Goal: Information Seeking & Learning: Learn about a topic

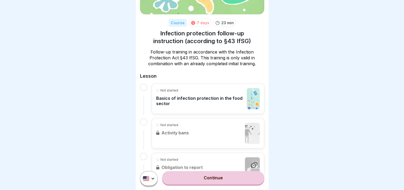
scroll to position [60, 0]
click at [192, 99] on p "Basics of infection protection in the food sector" at bounding box center [200, 100] width 88 height 11
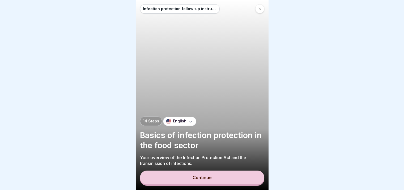
scroll to position [4, 0]
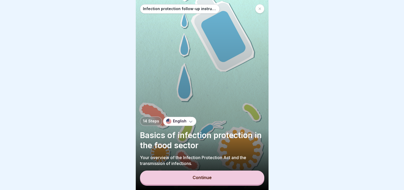
click at [207, 177] on div "Continue" at bounding box center [202, 177] width 19 height 5
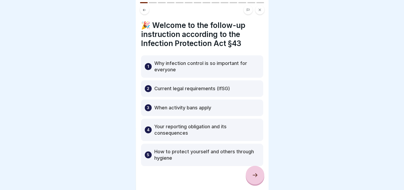
click at [256, 175] on icon at bounding box center [255, 175] width 6 height 6
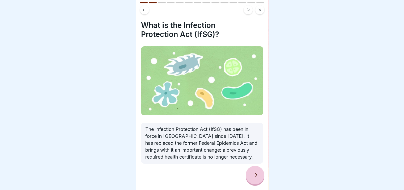
click at [256, 177] on icon at bounding box center [255, 175] width 6 height 6
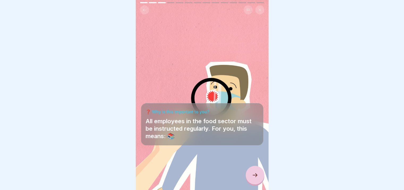
click at [256, 175] on icon at bounding box center [255, 175] width 6 height 6
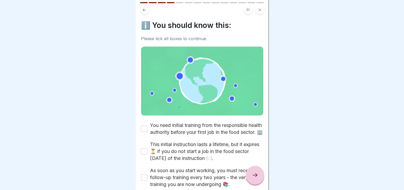
scroll to position [34, 0]
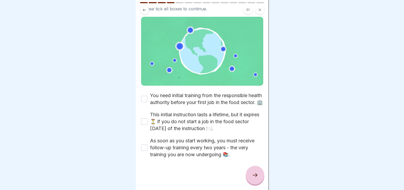
click at [144, 96] on button "You need initial training from the responsible health authority before your fir…" at bounding box center [144, 99] width 6 height 6
click at [144, 119] on button "This initial instruction lasts a lifetime, but it expires ⏳ if you do not start…" at bounding box center [144, 121] width 6 height 6
click at [253, 174] on icon at bounding box center [255, 175] width 6 height 6
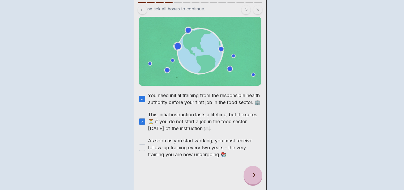
scroll to position [0, 0]
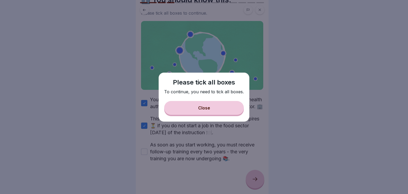
click at [199, 105] on button "Close" at bounding box center [204, 108] width 80 height 14
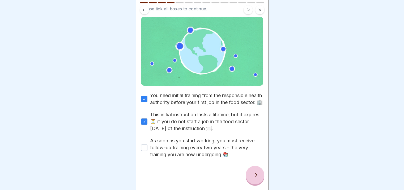
click at [143, 148] on button "As soon as you start working, you must receive follow-up training every two yea…" at bounding box center [144, 147] width 6 height 6
click at [255, 178] on icon at bounding box center [255, 175] width 6 height 6
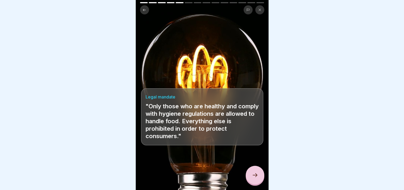
click at [255, 178] on icon at bounding box center [255, 175] width 6 height 6
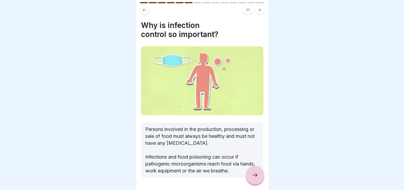
scroll to position [17, 0]
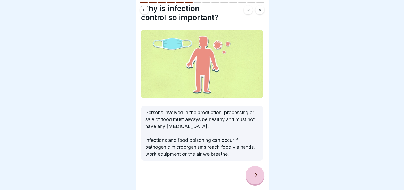
click at [253, 178] on icon at bounding box center [255, 175] width 6 height 6
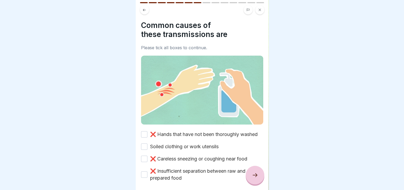
scroll to position [4, 0]
click at [143, 132] on button "❌ Hands that have not been thoroughly washed" at bounding box center [144, 134] width 6 height 6
click at [146, 146] on button "Soiled clothing or work utensils" at bounding box center [144, 146] width 6 height 6
click at [145, 159] on button "❌ Careless sneezing or coughing near food" at bounding box center [144, 158] width 6 height 6
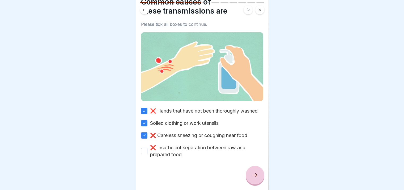
click at [144, 148] on button "❌ Insufficient separation between raw and prepared food" at bounding box center [144, 151] width 6 height 6
click at [256, 175] on icon at bounding box center [255, 175] width 6 height 6
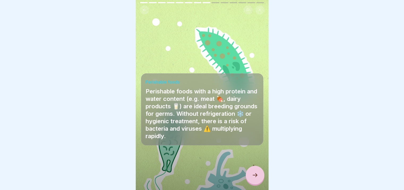
click at [256, 176] on icon at bounding box center [255, 175] width 5 height 4
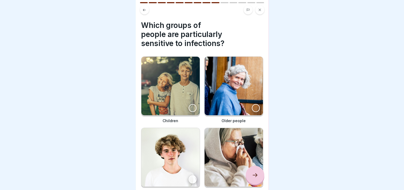
click at [222, 157] on img at bounding box center [234, 157] width 58 height 58
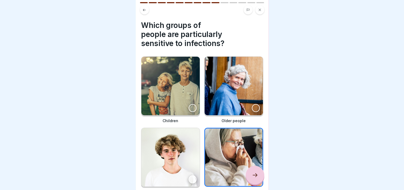
click at [238, 86] on img at bounding box center [234, 86] width 58 height 58
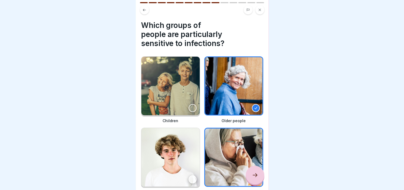
click at [175, 96] on img at bounding box center [170, 86] width 58 height 58
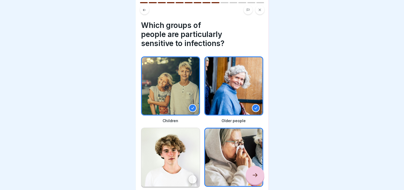
click at [256, 176] on icon at bounding box center [255, 175] width 6 height 6
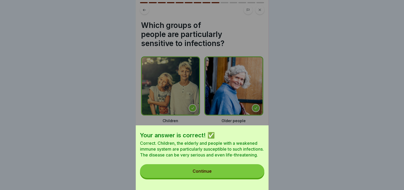
click at [210, 171] on button "Continue" at bounding box center [202, 171] width 124 height 14
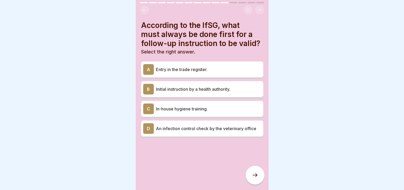
click at [186, 106] on p "In-house hygiene training." at bounding box center [208, 108] width 105 height 6
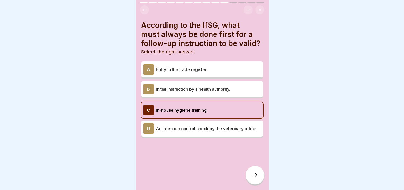
click at [188, 86] on p "Initial instruction by a health authority." at bounding box center [208, 89] width 105 height 6
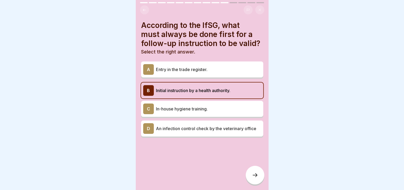
click at [188, 66] on p "Entry in the trade register." at bounding box center [208, 69] width 105 height 6
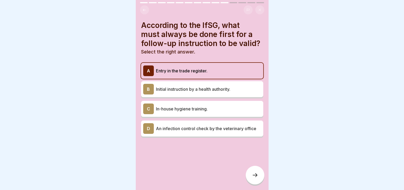
click at [183, 126] on p "An infection control check by the veterinary office" at bounding box center [208, 128] width 105 height 6
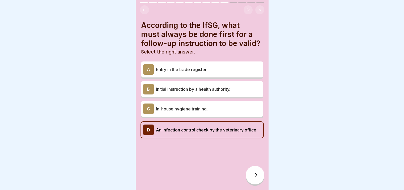
click at [185, 105] on p "In-house hygiene training." at bounding box center [208, 108] width 105 height 6
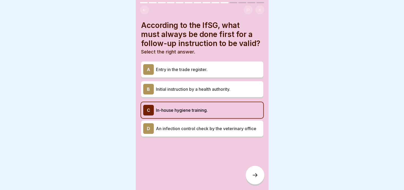
click at [254, 173] on icon at bounding box center [255, 175] width 6 height 6
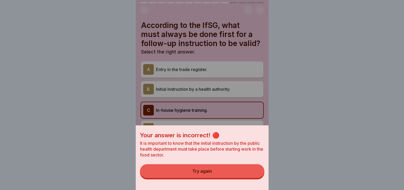
click at [223, 178] on button "Try again" at bounding box center [202, 171] width 124 height 14
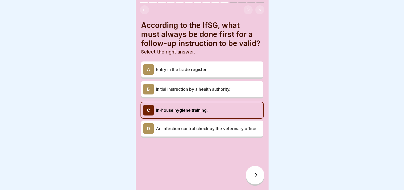
click at [202, 86] on p "Initial instruction by a health authority." at bounding box center [208, 89] width 105 height 6
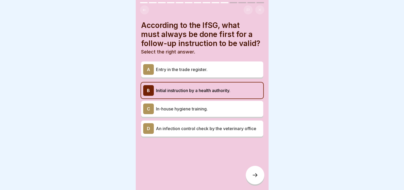
click at [257, 175] on icon at bounding box center [255, 175] width 6 height 6
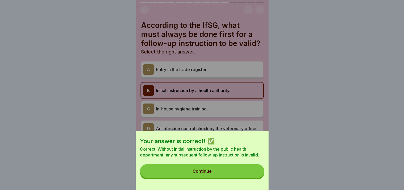
click at [209, 173] on div "Continue" at bounding box center [202, 170] width 19 height 5
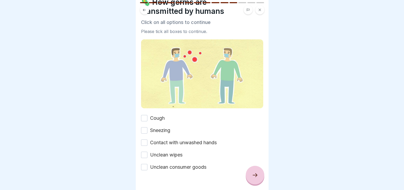
scroll to position [24, 0]
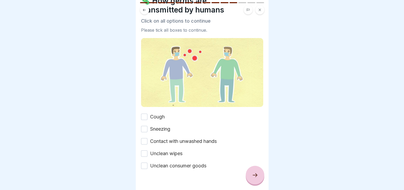
click at [143, 113] on button "Cough" at bounding box center [144, 116] width 6 height 6
click at [144, 126] on button "Sneezing" at bounding box center [144, 129] width 6 height 6
click at [145, 138] on button "Contact with unwashed hands" at bounding box center [144, 141] width 6 height 6
click at [144, 150] on button "Unclean wipes" at bounding box center [144, 153] width 6 height 6
click at [145, 162] on button "Unclean consumer goods" at bounding box center [144, 165] width 6 height 6
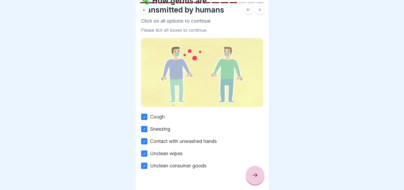
scroll to position [33, 0]
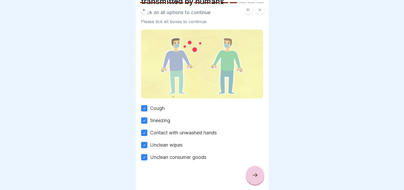
click at [255, 173] on icon at bounding box center [255, 175] width 6 height 6
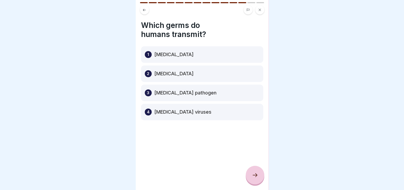
click at [174, 90] on p "[MEDICAL_DATA] pathogen" at bounding box center [185, 93] width 62 height 6
click at [256, 173] on icon at bounding box center [255, 175] width 6 height 6
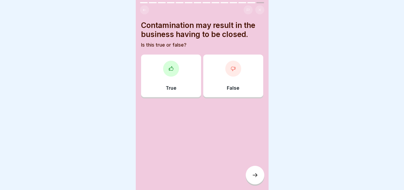
click at [173, 67] on div at bounding box center [171, 69] width 16 height 16
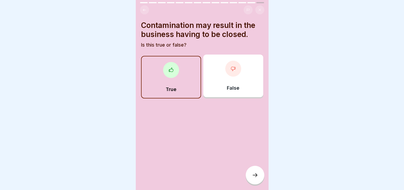
click at [253, 176] on icon at bounding box center [255, 175] width 6 height 6
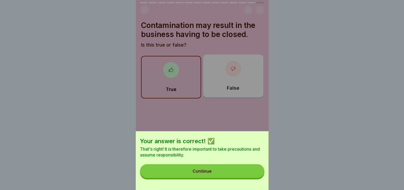
click at [210, 173] on div "Continue" at bounding box center [202, 170] width 19 height 5
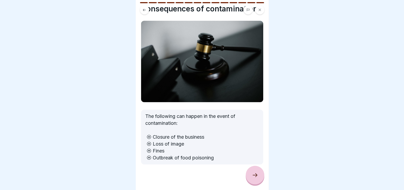
scroll to position [20, 0]
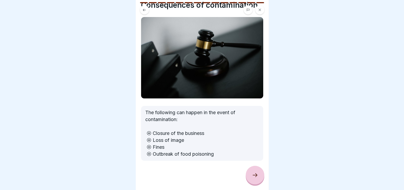
click at [254, 175] on icon at bounding box center [255, 175] width 6 height 6
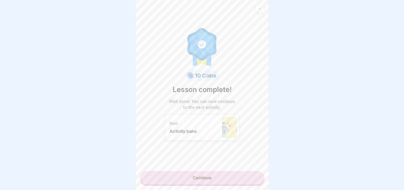
click at [204, 175] on link "Continue" at bounding box center [202, 177] width 124 height 13
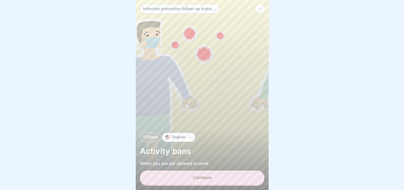
scroll to position [4, 0]
click at [197, 180] on div "Continue" at bounding box center [202, 177] width 19 height 5
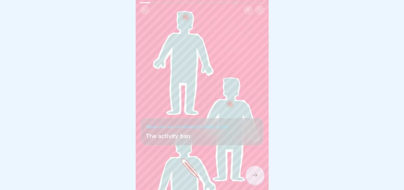
click at [256, 176] on icon at bounding box center [255, 175] width 6 height 6
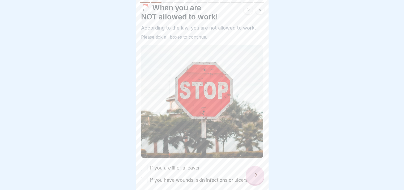
scroll to position [39, 0]
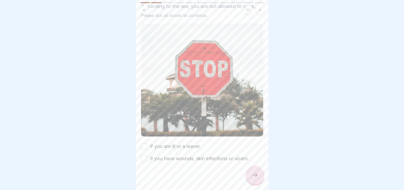
click at [145, 143] on button "if you are ill or a leaver." at bounding box center [144, 146] width 6 height 6
click at [144, 155] on button "if you have wounds, skin infections or ulcers." at bounding box center [144, 158] width 6 height 6
click at [256, 176] on icon at bounding box center [255, 175] width 5 height 4
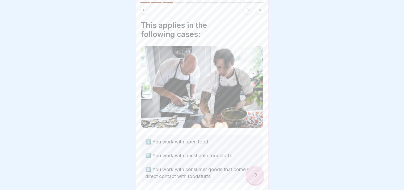
scroll to position [22, 0]
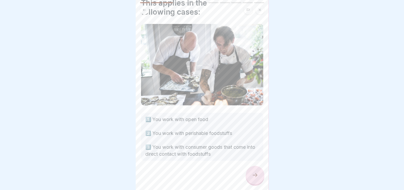
click at [256, 176] on icon at bounding box center [255, 175] width 6 height 6
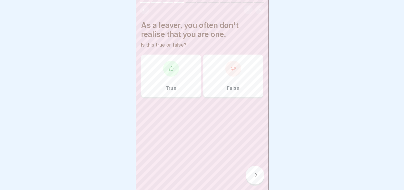
click at [174, 72] on div "True" at bounding box center [171, 75] width 60 height 43
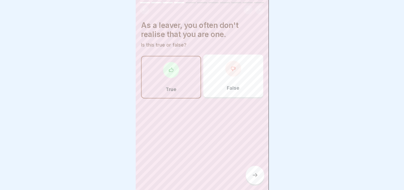
click at [254, 172] on div at bounding box center [255, 175] width 19 height 19
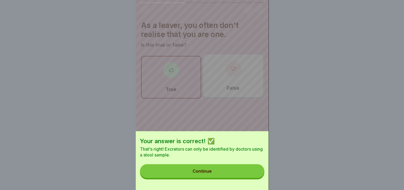
click at [212, 173] on div "Continue" at bounding box center [202, 170] width 19 height 5
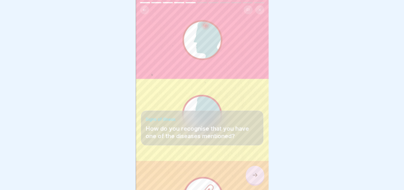
click at [255, 173] on icon at bounding box center [255, 175] width 6 height 6
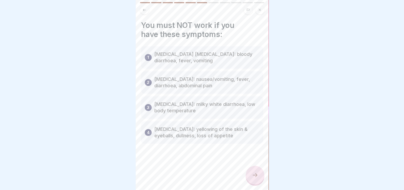
click at [254, 175] on icon at bounding box center [255, 175] width 6 height 6
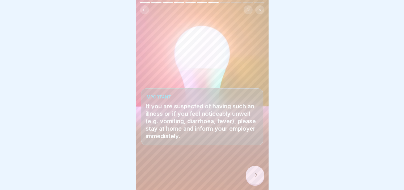
click at [254, 175] on icon at bounding box center [255, 175] width 6 height 6
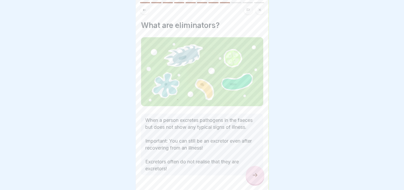
scroll to position [22, 0]
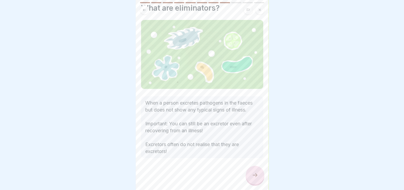
click at [253, 178] on icon at bounding box center [255, 175] width 6 height 6
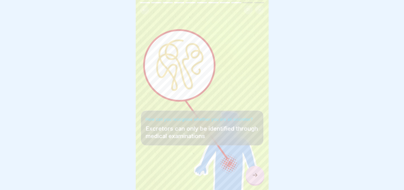
click at [256, 175] on icon at bounding box center [255, 175] width 5 height 4
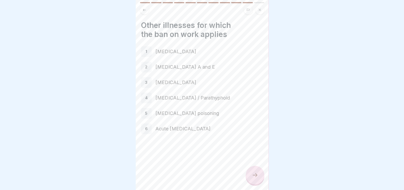
click at [255, 175] on icon at bounding box center [255, 175] width 6 height 6
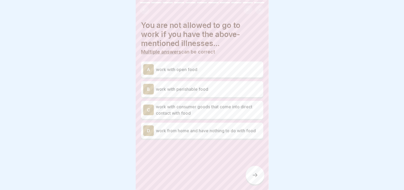
click at [182, 66] on p "work with open food" at bounding box center [208, 69] width 105 height 6
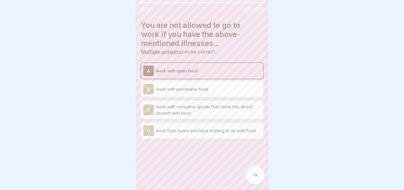
click at [171, 108] on p "work with consumer goods that come into direct contact with food" at bounding box center [208, 109] width 105 height 13
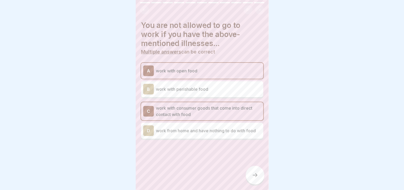
click at [215, 86] on p "work with perishable food" at bounding box center [208, 89] width 105 height 6
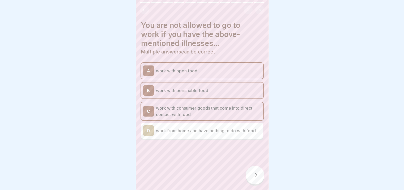
click at [255, 176] on icon at bounding box center [255, 175] width 6 height 6
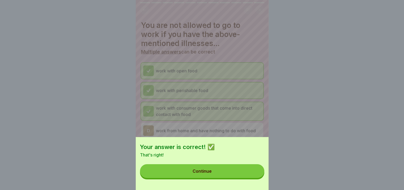
click at [210, 177] on button "Continue" at bounding box center [202, 171] width 124 height 14
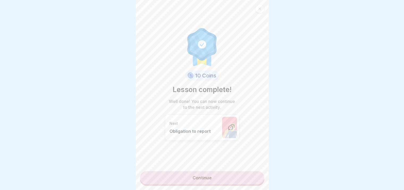
click at [206, 174] on link "Continue" at bounding box center [202, 177] width 124 height 13
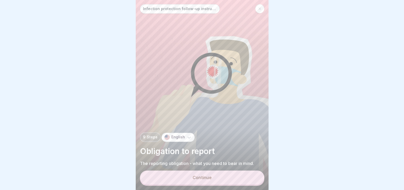
scroll to position [4, 0]
click at [205, 179] on div "Continue" at bounding box center [202, 177] width 19 height 5
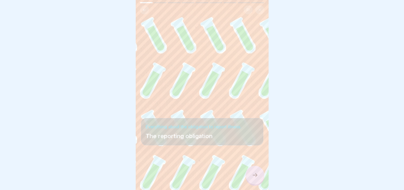
click at [253, 177] on icon at bounding box center [255, 175] width 6 height 6
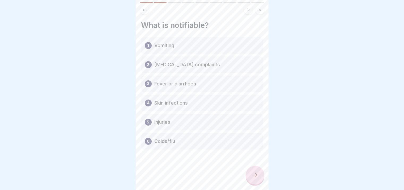
click at [253, 175] on icon at bounding box center [255, 175] width 6 height 6
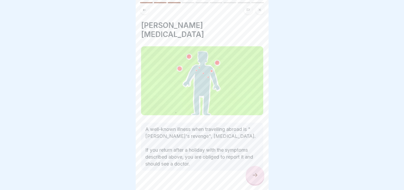
scroll to position [1, 0]
click at [253, 175] on icon at bounding box center [255, 175] width 6 height 6
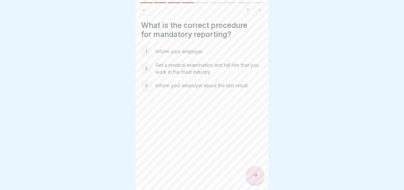
click at [253, 175] on icon at bounding box center [255, 175] width 6 height 6
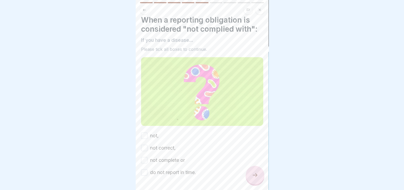
scroll to position [5, 0]
click at [145, 145] on button "not correct," at bounding box center [144, 148] width 6 height 6
click at [258, 175] on icon at bounding box center [255, 175] width 6 height 6
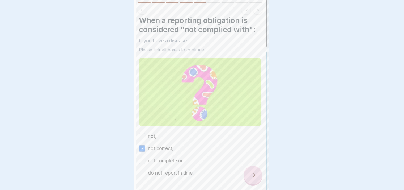
scroll to position [0, 0]
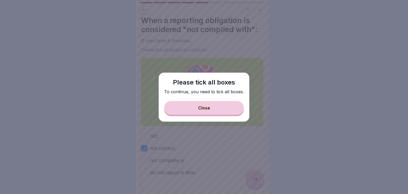
click at [206, 109] on div "Close" at bounding box center [204, 107] width 12 height 5
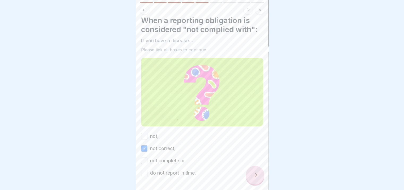
click at [145, 135] on button "not," at bounding box center [144, 136] width 6 height 6
click at [144, 157] on button "not complete or" at bounding box center [144, 160] width 6 height 6
click at [143, 171] on button "do not report in time." at bounding box center [144, 173] width 6 height 6
click at [255, 178] on icon at bounding box center [255, 175] width 6 height 6
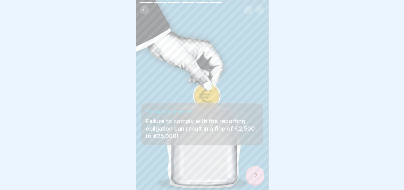
drag, startPoint x: 255, startPoint y: 178, endPoint x: 291, endPoint y: 137, distance: 54.6
click at [291, 137] on body "Infection protection follow-up instruction (according to §43 IfSG) 9 Steps Engl…" at bounding box center [202, 95] width 404 height 190
click at [258, 180] on div at bounding box center [255, 175] width 19 height 19
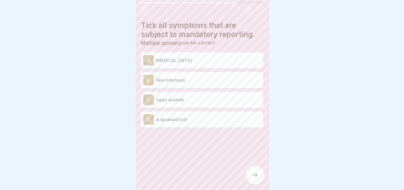
click at [193, 61] on p "[MEDICAL_DATA]" at bounding box center [208, 60] width 105 height 6
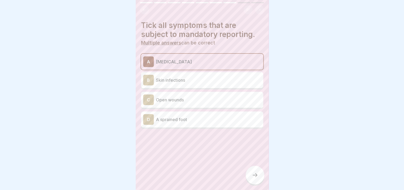
click at [187, 76] on div "B Skin infections" at bounding box center [202, 80] width 118 height 11
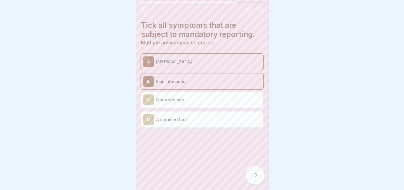
click at [180, 98] on p "Open wounds" at bounding box center [208, 99] width 105 height 6
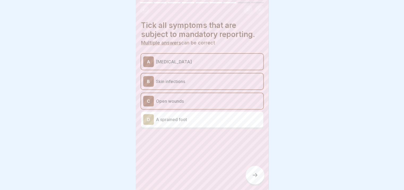
click at [256, 178] on icon at bounding box center [255, 175] width 6 height 6
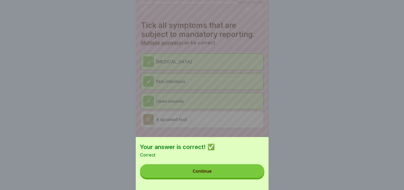
click at [219, 172] on button "Continue" at bounding box center [202, 171] width 124 height 14
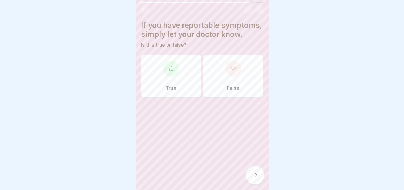
click at [171, 71] on icon at bounding box center [170, 68] width 5 height 5
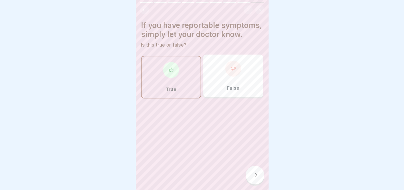
click at [255, 178] on icon at bounding box center [255, 175] width 6 height 6
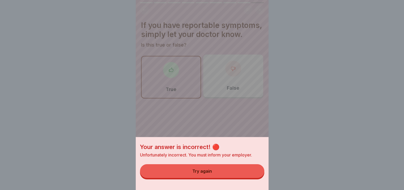
click at [221, 175] on button "Try again" at bounding box center [202, 171] width 124 height 14
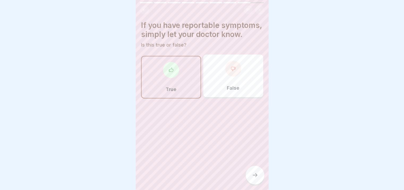
click at [225, 88] on div "False" at bounding box center [233, 75] width 60 height 43
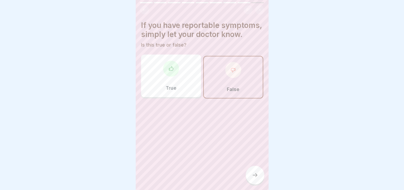
click at [254, 178] on icon at bounding box center [255, 175] width 6 height 6
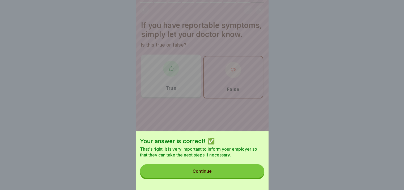
click at [228, 171] on button "Continue" at bounding box center [202, 171] width 124 height 14
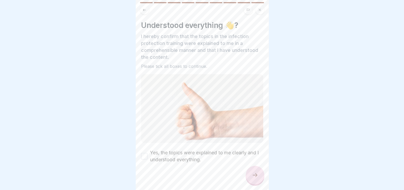
click at [145, 154] on button "Yes, the topics were explained to me clearly and I understood everything." at bounding box center [144, 156] width 6 height 6
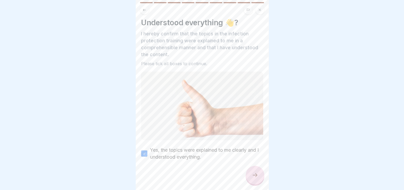
click at [255, 178] on icon at bounding box center [255, 175] width 6 height 6
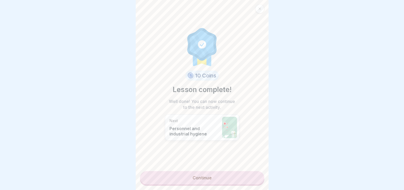
click at [205, 176] on link "Continue" at bounding box center [202, 177] width 124 height 13
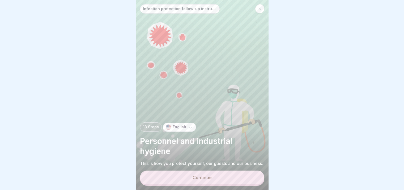
scroll to position [4, 0]
click at [203, 177] on div "Continue" at bounding box center [202, 177] width 19 height 5
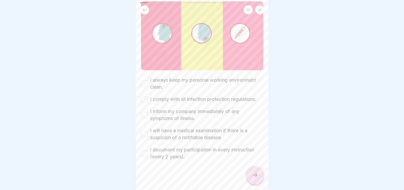
scroll to position [58, 0]
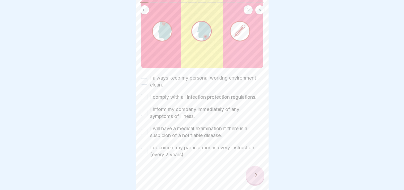
click at [143, 78] on button "I always keep my personal working environment clean." at bounding box center [144, 81] width 6 height 6
click at [143, 94] on button "I comply with all infection protection regulations." at bounding box center [144, 97] width 6 height 6
click at [143, 111] on button "I inform my company immediately of any symptoms of illness." at bounding box center [144, 112] width 6 height 6
click at [143, 130] on button "I will have a medical examination if there is a suspicion of a notifiable disea…" at bounding box center [144, 132] width 6 height 6
click at [143, 148] on button "I document my participation in every instruction (every 2 years)." at bounding box center [144, 151] width 6 height 6
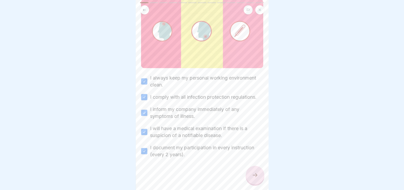
click at [256, 176] on icon at bounding box center [255, 175] width 6 height 6
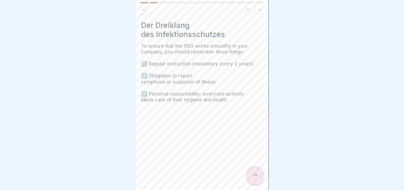
click at [179, 25] on h4 "Der Dreiklang des Infektionsschutzes" at bounding box center [202, 30] width 122 height 18
click at [147, 22] on h4 "Der Dreiklang des Infektionsschutzes" at bounding box center [202, 30] width 122 height 18
click at [254, 173] on icon at bounding box center [255, 175] width 6 height 6
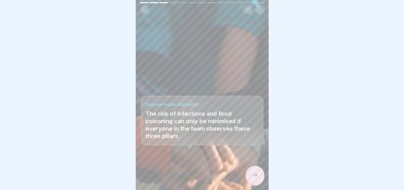
click at [254, 173] on icon at bounding box center [255, 175] width 6 height 6
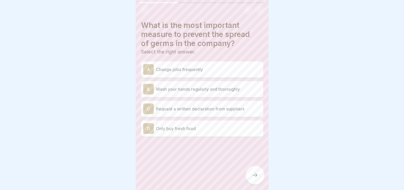
click at [185, 86] on p "Wash your hands regularly and thoroughly" at bounding box center [208, 89] width 105 height 6
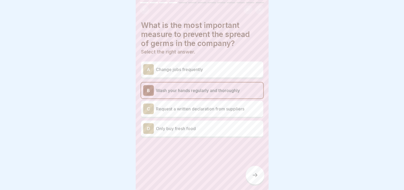
click at [183, 109] on div "C Request a written declaration from suppliers" at bounding box center [202, 108] width 118 height 11
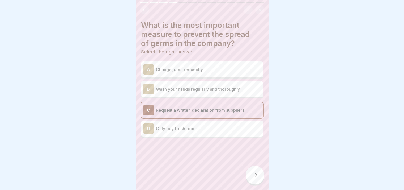
click at [193, 86] on p "Wash your hands regularly and thoroughly" at bounding box center [208, 89] width 105 height 6
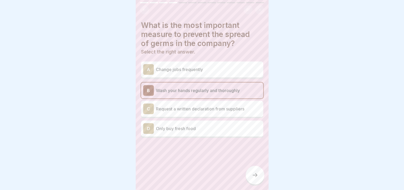
click at [253, 177] on icon at bounding box center [255, 175] width 6 height 6
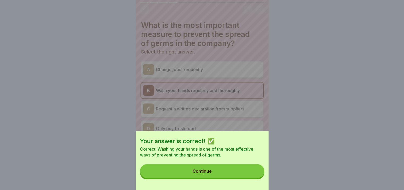
click at [217, 170] on button "Continue" at bounding box center [202, 171] width 124 height 14
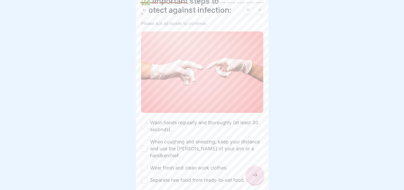
scroll to position [24, 0]
click at [144, 122] on button "Wash hands regularly and thoroughly (at least 30 seconds)." at bounding box center [144, 125] width 6 height 6
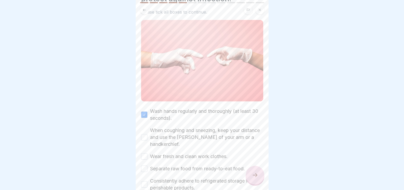
scroll to position [39, 0]
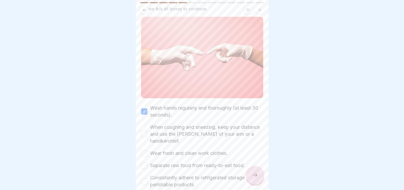
click at [143, 131] on button "When coughing and sneezing, keep your distance and use the [PERSON_NAME] of you…" at bounding box center [144, 134] width 6 height 6
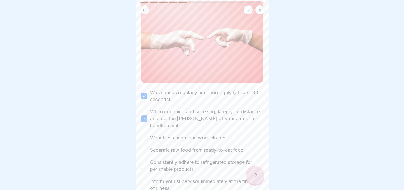
scroll to position [54, 0]
click at [145, 134] on button "Wear fresh and clean work clothes." at bounding box center [144, 137] width 6 height 6
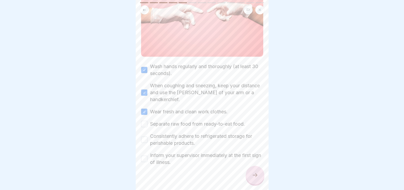
scroll to position [85, 0]
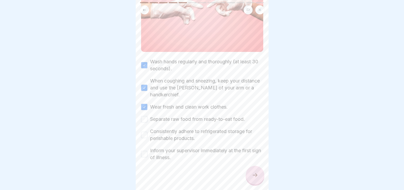
click at [145, 116] on button "Separate raw food from ready-to-eat food." at bounding box center [144, 119] width 6 height 6
click at [145, 132] on button "Consistently adhere to refrigerated storage for perishable products." at bounding box center [144, 135] width 6 height 6
click at [145, 151] on button "Inform your supervisor immediately at the first sign of illness." at bounding box center [144, 154] width 6 height 6
click at [251, 175] on div at bounding box center [255, 175] width 19 height 19
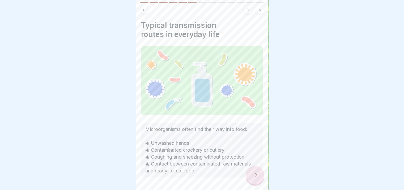
click at [260, 173] on div at bounding box center [255, 175] width 19 height 19
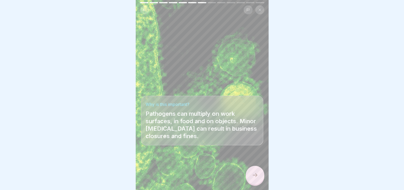
click at [258, 174] on icon at bounding box center [255, 175] width 6 height 6
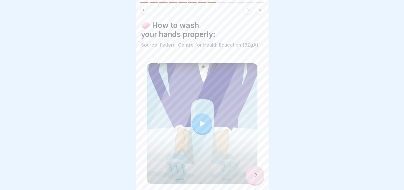
click at [201, 120] on icon at bounding box center [201, 123] width 7 height 7
click at [255, 175] on icon at bounding box center [255, 175] width 6 height 6
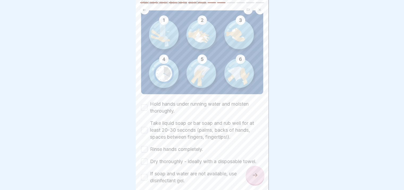
scroll to position [55, 0]
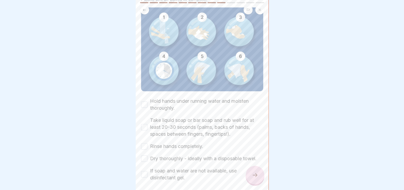
click at [145, 101] on button "Hold hands under running water and moisten thoroughly." at bounding box center [144, 104] width 6 height 6
click at [146, 124] on button "Take liquid soap or bar soap and rub well for at least 20-30 seconds (palms, ba…" at bounding box center [144, 127] width 6 height 6
click at [145, 143] on button "Rinse hands completely." at bounding box center [144, 146] width 6 height 6
click at [144, 155] on button "Dry thoroughly - ideally with a disposable towel." at bounding box center [144, 158] width 6 height 6
click at [144, 171] on button "If soap and water are not available, use disinfectant gel." at bounding box center [144, 174] width 6 height 6
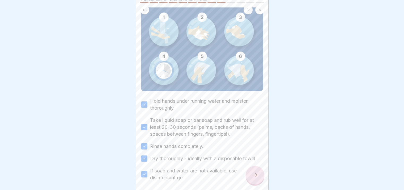
scroll to position [75, 0]
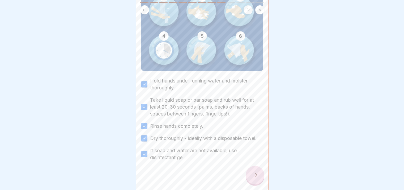
click at [257, 176] on icon at bounding box center [255, 175] width 6 height 6
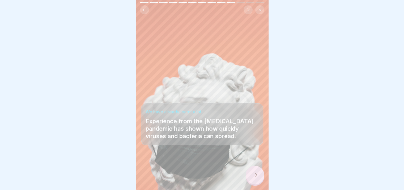
click at [259, 177] on div at bounding box center [255, 175] width 19 height 19
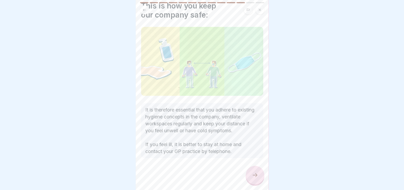
scroll to position [24, 0]
click at [255, 176] on icon at bounding box center [255, 175] width 6 height 6
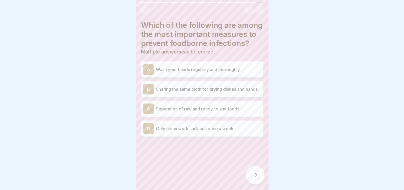
click at [162, 73] on p "Wash your hands regularly and thoroughly" at bounding box center [208, 69] width 105 height 6
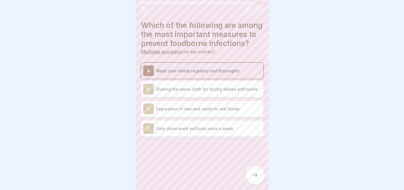
click at [189, 92] on p "Sharing the same cloth for drying dishes and hands" at bounding box center [208, 89] width 105 height 6
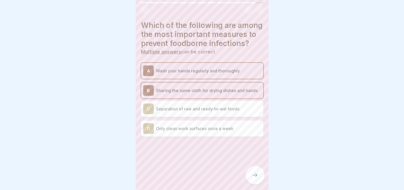
click at [189, 112] on p "Separation of raw and ready-to-eat foods" at bounding box center [208, 108] width 105 height 6
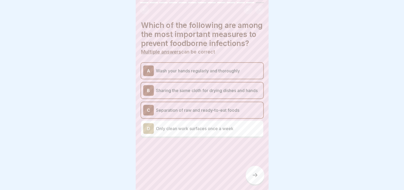
click at [255, 176] on icon at bounding box center [255, 175] width 6 height 6
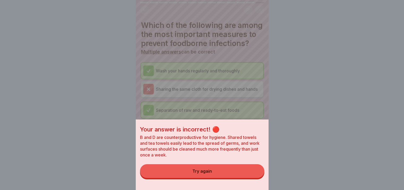
click at [210, 173] on div "Try again" at bounding box center [202, 170] width 20 height 5
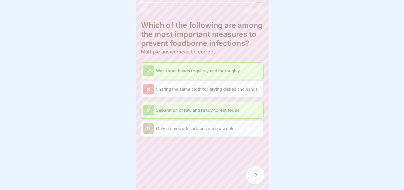
click at [258, 173] on div at bounding box center [255, 175] width 19 height 19
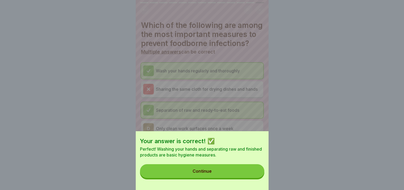
click at [202, 173] on div "Continue" at bounding box center [202, 170] width 19 height 5
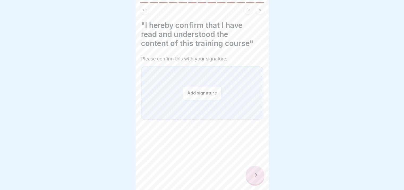
click at [191, 90] on button "Add signature" at bounding box center [202, 93] width 39 height 14
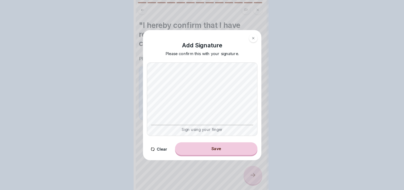
scroll to position [0, 0]
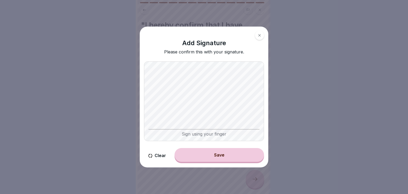
click at [157, 155] on button "Clear" at bounding box center [157, 155] width 26 height 15
click at [156, 153] on button "Clear" at bounding box center [157, 155] width 26 height 15
click at [210, 155] on button "Save" at bounding box center [220, 155] width 90 height 14
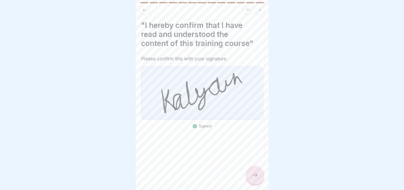
click at [255, 178] on icon at bounding box center [255, 175] width 6 height 6
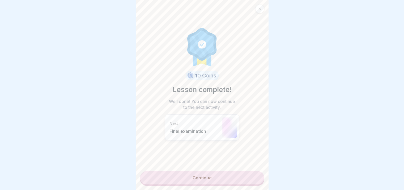
click at [200, 178] on link "Continue" at bounding box center [202, 177] width 124 height 13
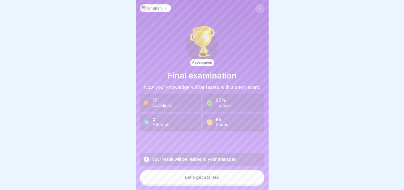
scroll to position [4, 0]
click at [201, 178] on div "Let’s get started" at bounding box center [202, 177] width 35 height 5
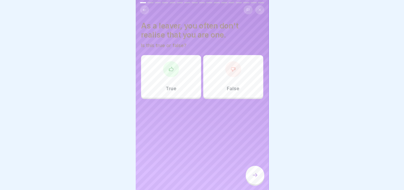
click at [168, 70] on div at bounding box center [171, 69] width 16 height 16
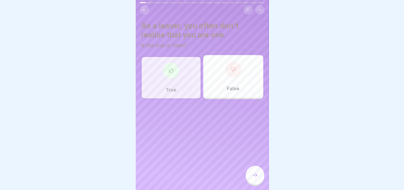
click at [253, 175] on icon at bounding box center [255, 175] width 6 height 6
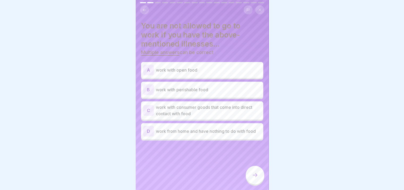
click at [181, 67] on p "work with open food" at bounding box center [208, 70] width 105 height 6
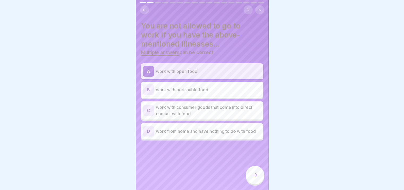
click at [179, 87] on p "work with perishable food" at bounding box center [208, 89] width 105 height 6
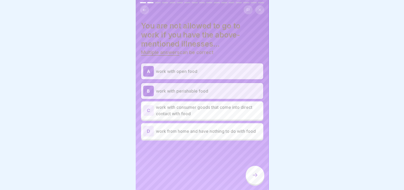
click at [178, 106] on p "work with consumer goods that come into direct contact with food" at bounding box center [208, 110] width 105 height 13
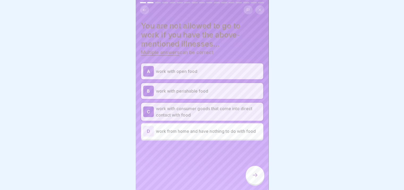
click at [256, 175] on icon at bounding box center [255, 175] width 6 height 6
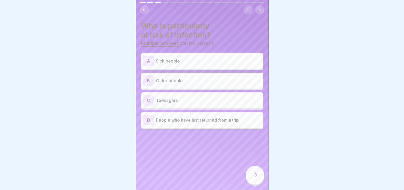
click at [171, 60] on p "Sick people" at bounding box center [208, 61] width 105 height 6
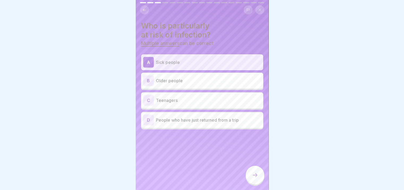
click at [169, 79] on p "Older people" at bounding box center [208, 80] width 105 height 6
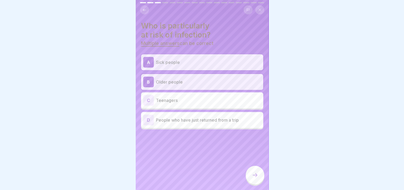
click at [188, 117] on p "People who have just returned from a trip" at bounding box center [208, 120] width 105 height 6
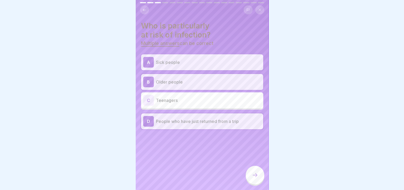
click at [254, 176] on icon at bounding box center [255, 175] width 6 height 6
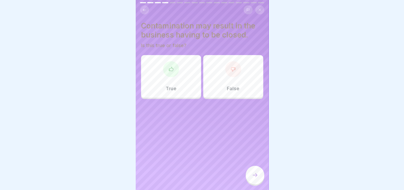
click at [167, 74] on div "True" at bounding box center [171, 76] width 60 height 43
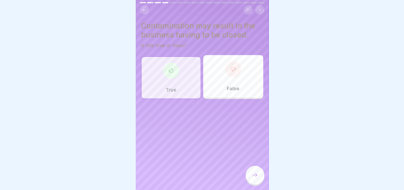
click at [256, 176] on icon at bounding box center [255, 175] width 6 height 6
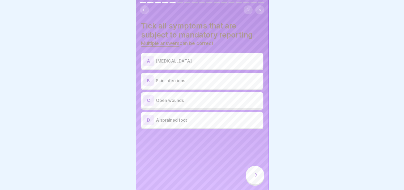
click at [189, 59] on p "[MEDICAL_DATA]" at bounding box center [208, 61] width 105 height 6
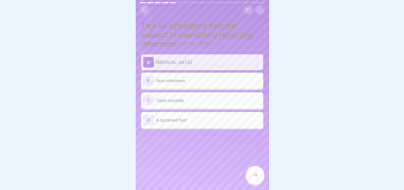
click at [181, 77] on p "Skin infections" at bounding box center [208, 80] width 105 height 6
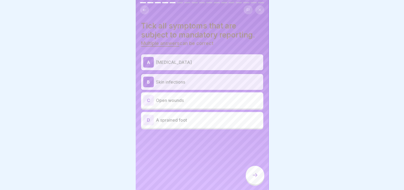
click at [175, 100] on div "C Open wounds" at bounding box center [202, 100] width 118 height 11
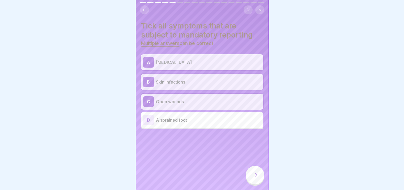
click at [256, 175] on icon at bounding box center [255, 175] width 6 height 6
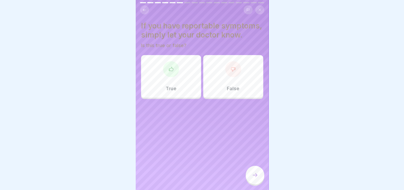
click at [337, 99] on div at bounding box center [202, 95] width 404 height 190
click at [233, 76] on div at bounding box center [233, 69] width 16 height 16
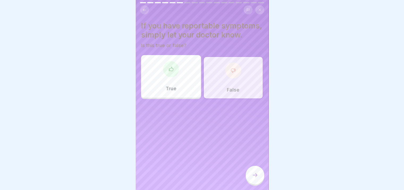
click at [256, 173] on icon at bounding box center [255, 175] width 6 height 6
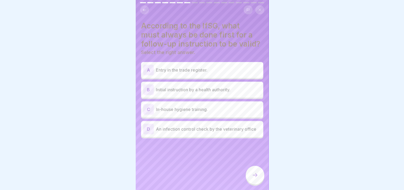
click at [198, 88] on p "Initial instruction by a health authority." at bounding box center [208, 89] width 105 height 6
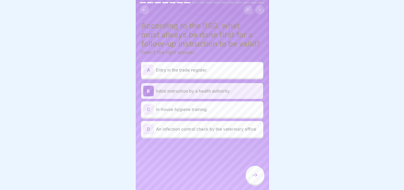
click at [201, 104] on div "C In-house hygiene training." at bounding box center [202, 109] width 118 height 11
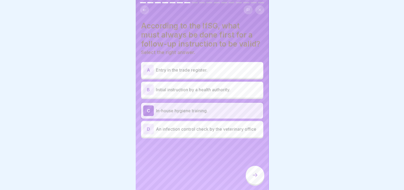
click at [199, 86] on p "Initial instruction by a health authority." at bounding box center [208, 89] width 105 height 6
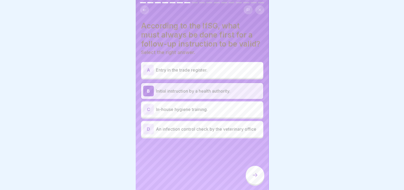
click at [256, 178] on icon at bounding box center [255, 175] width 6 height 6
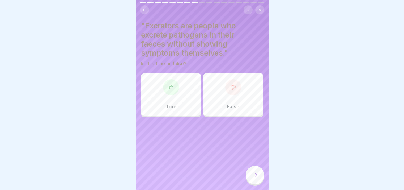
click at [170, 88] on div at bounding box center [171, 87] width 16 height 16
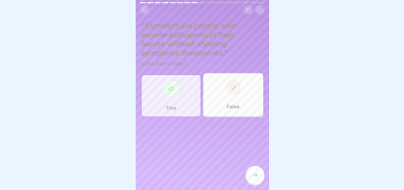
click at [255, 173] on icon at bounding box center [255, 175] width 6 height 6
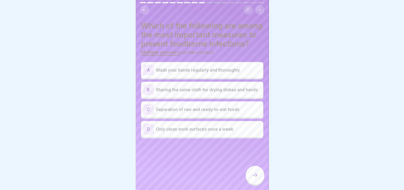
click at [196, 73] on p "Wash your hands regularly and thoroughly" at bounding box center [208, 70] width 105 height 6
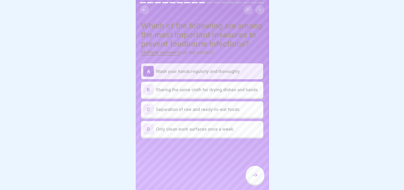
click at [191, 112] on p "Separation of raw and ready-to-eat foods" at bounding box center [208, 109] width 105 height 6
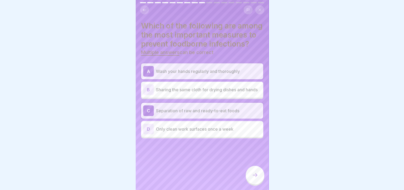
click at [254, 178] on icon at bounding box center [255, 175] width 6 height 6
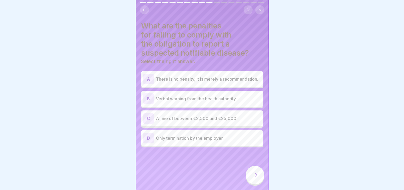
click at [197, 117] on p "A fine of between €2,500 and €25,000." at bounding box center [208, 118] width 105 height 6
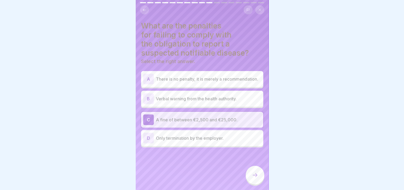
click at [254, 174] on icon at bounding box center [255, 175] width 6 height 6
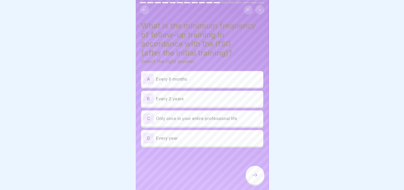
click at [179, 95] on p "Every 2 years" at bounding box center [208, 98] width 105 height 6
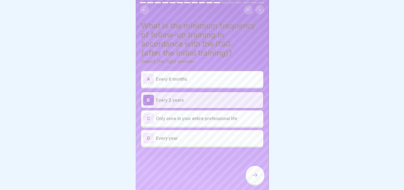
click at [254, 175] on icon at bounding box center [255, 175] width 6 height 6
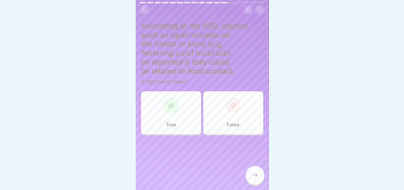
click at [167, 114] on div "True" at bounding box center [171, 112] width 60 height 43
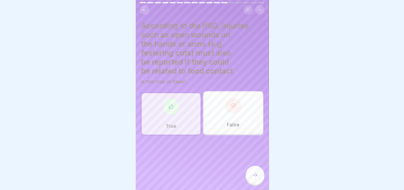
click at [255, 176] on icon at bounding box center [255, 175] width 6 height 6
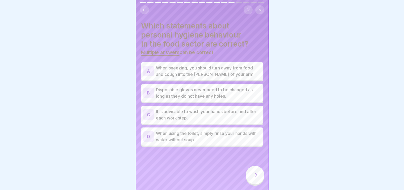
click at [192, 68] on p "When sneezing, you should turn away from food and cough into the [PERSON_NAME] …" at bounding box center [208, 71] width 105 height 13
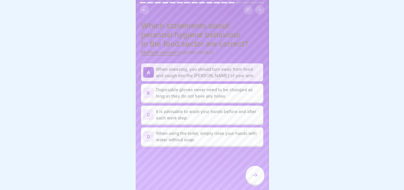
click at [216, 109] on p "It is advisable to wash your hands before and after each work step." at bounding box center [208, 114] width 105 height 13
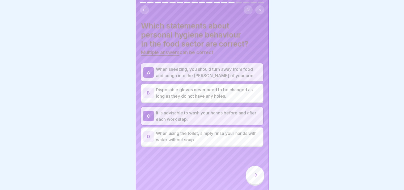
click at [256, 175] on icon at bounding box center [255, 175] width 6 height 6
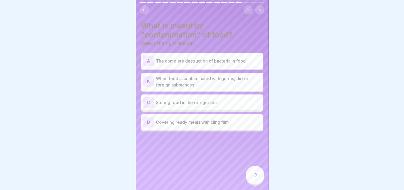
click at [202, 80] on p "When food is contaminated with germs, dirt or foreign substances" at bounding box center [208, 81] width 105 height 13
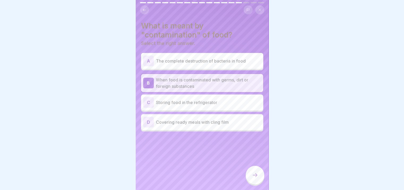
click at [255, 174] on icon at bounding box center [255, 175] width 6 height 6
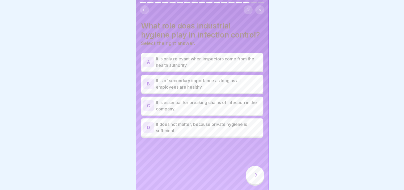
click at [199, 112] on p "It is essential for breaking chains of infection in the company." at bounding box center [208, 105] width 105 height 13
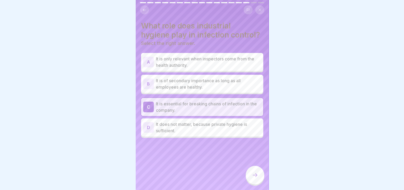
click at [256, 175] on icon at bounding box center [255, 175] width 6 height 6
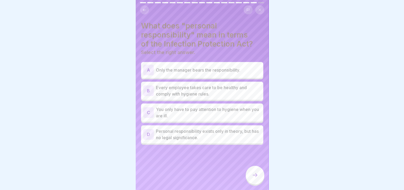
click at [221, 88] on p "Every employee takes care to be healthy and comply with hygiene rules." at bounding box center [208, 90] width 105 height 13
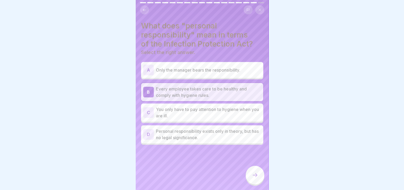
click at [253, 173] on icon at bounding box center [255, 175] width 6 height 6
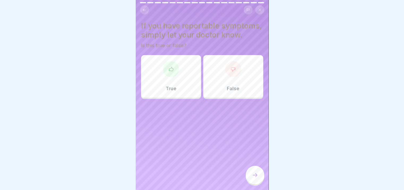
click at [229, 84] on div "False" at bounding box center [233, 76] width 60 height 43
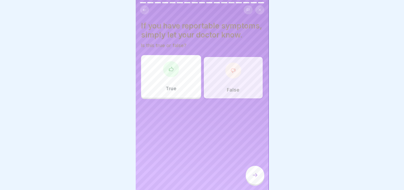
click at [253, 173] on icon at bounding box center [255, 175] width 6 height 6
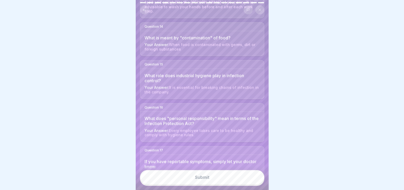
scroll to position [569, 0]
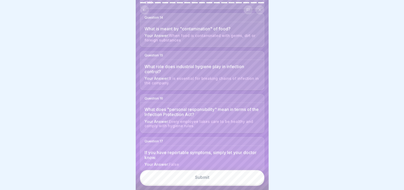
click at [206, 175] on button "Submit" at bounding box center [202, 177] width 124 height 14
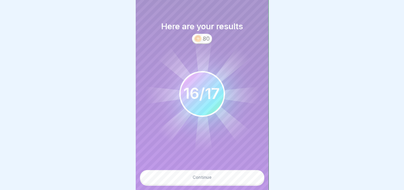
click at [203, 180] on button "Continue" at bounding box center [202, 177] width 124 height 14
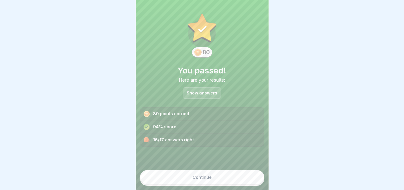
drag, startPoint x: 312, startPoint y: 105, endPoint x: 198, endPoint y: 88, distance: 114.9
click at [198, 88] on body "English Assessment Final examination Now your knowledge will be tested with a s…" at bounding box center [202, 95] width 404 height 190
click at [198, 91] on p "Show answers" at bounding box center [202, 93] width 31 height 5
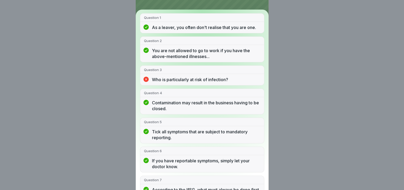
scroll to position [56, 0]
click at [192, 82] on p "Who is particularly at risk of infection?" at bounding box center [206, 79] width 108 height 6
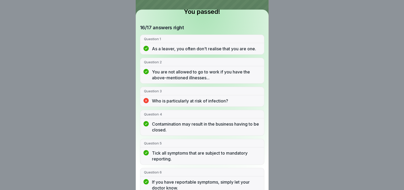
scroll to position [0, 0]
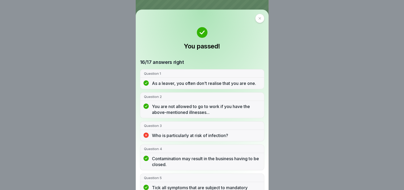
click at [259, 18] on icon at bounding box center [259, 18] width 3 height 3
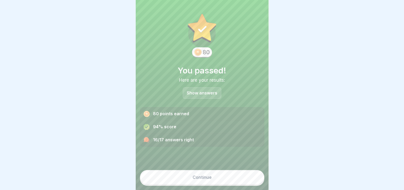
click at [304, 121] on div at bounding box center [202, 95] width 404 height 190
click at [201, 177] on div "Continue" at bounding box center [202, 177] width 19 height 5
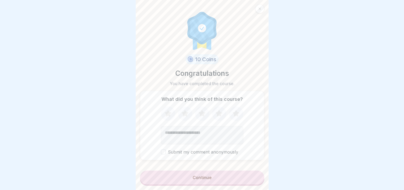
click at [234, 110] on icon at bounding box center [235, 113] width 7 height 7
click at [202, 176] on div "Continue" at bounding box center [202, 177] width 19 height 5
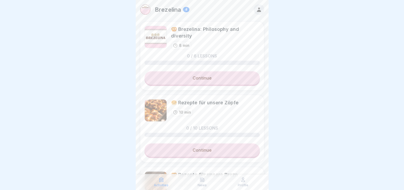
scroll to position [4, 0]
click at [211, 171] on div "🥨 Rezepte für unsere Brezn" at bounding box center [204, 174] width 67 height 7
click at [186, 11] on div "4" at bounding box center [186, 9] width 6 height 5
